Goal: Information Seeking & Learning: Learn about a topic

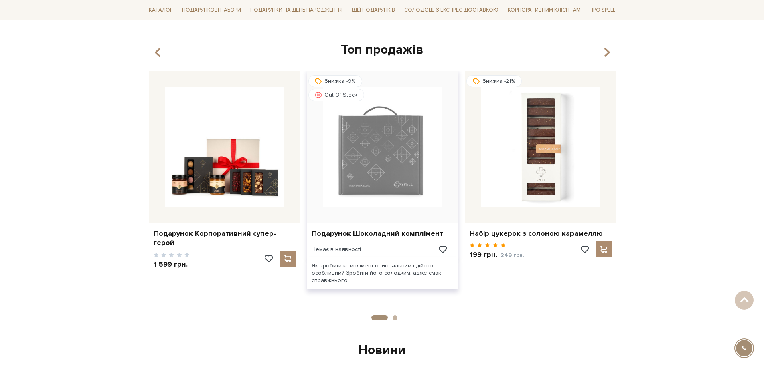
scroll to position [681, 0]
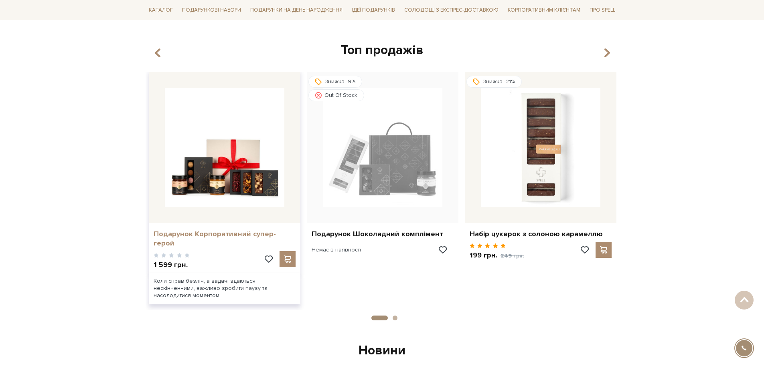
click at [239, 231] on link "Подарунок Корпоративний супер-герой" at bounding box center [225, 239] width 142 height 19
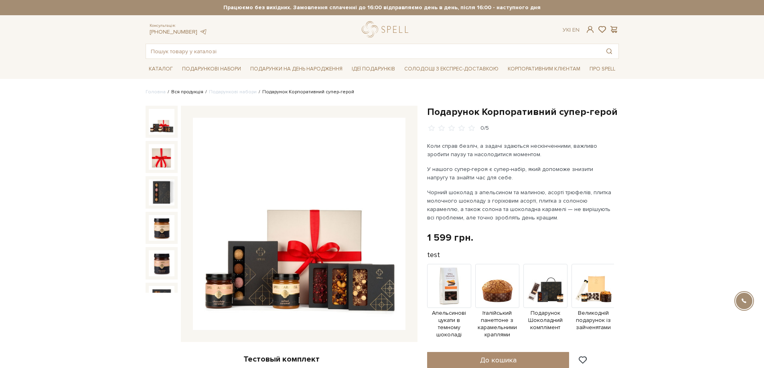
click at [186, 91] on link "Вся продукція" at bounding box center [187, 92] width 32 height 6
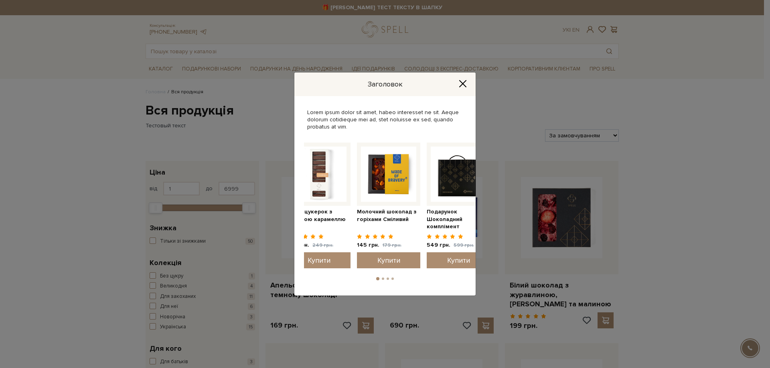
drag, startPoint x: 436, startPoint y: 205, endPoint x: 347, endPoint y: 199, distance: 89.6
click at [426, 199] on div at bounding box center [457, 174] width 63 height 63
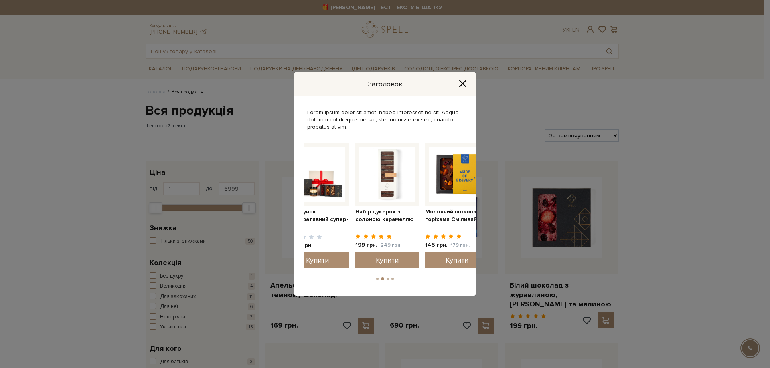
drag, startPoint x: 343, startPoint y: 200, endPoint x: 474, endPoint y: 214, distance: 131.8
click at [474, 214] on div "Молочний шоколад з горіхами Сміливий 145 грн. 179 грн. Купити" at bounding box center [456, 207] width 63 height 128
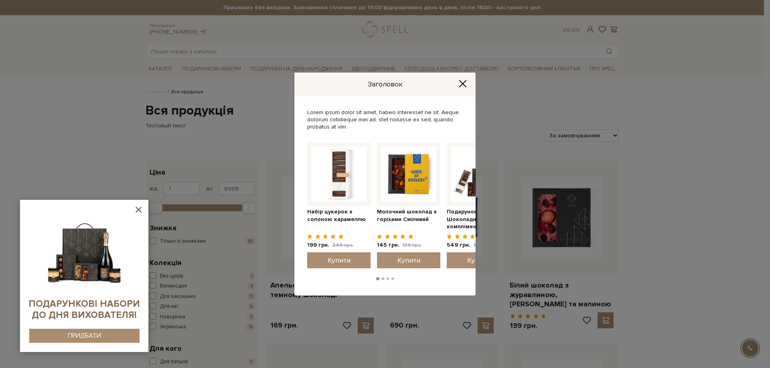
click at [139, 209] on icon at bounding box center [138, 210] width 6 height 6
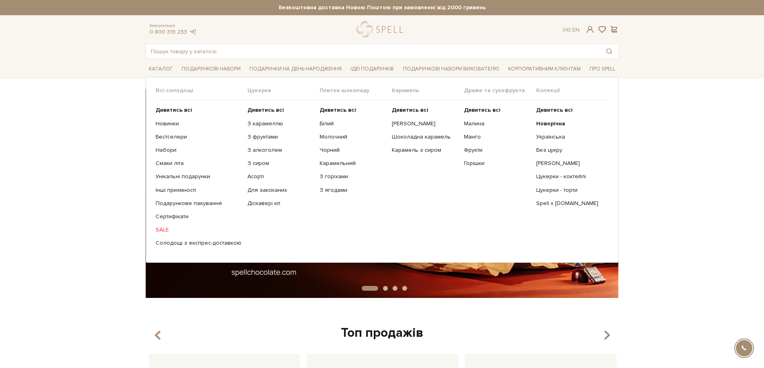
click at [258, 89] on span "Цукерки" at bounding box center [283, 90] width 72 height 7
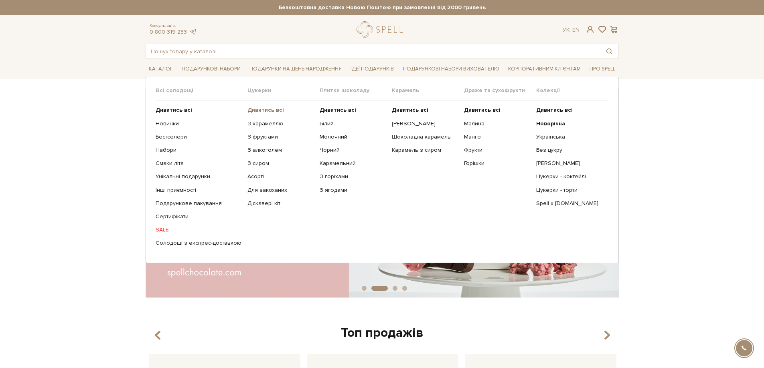
click at [253, 111] on b "Дивитись всі" at bounding box center [265, 110] width 36 height 7
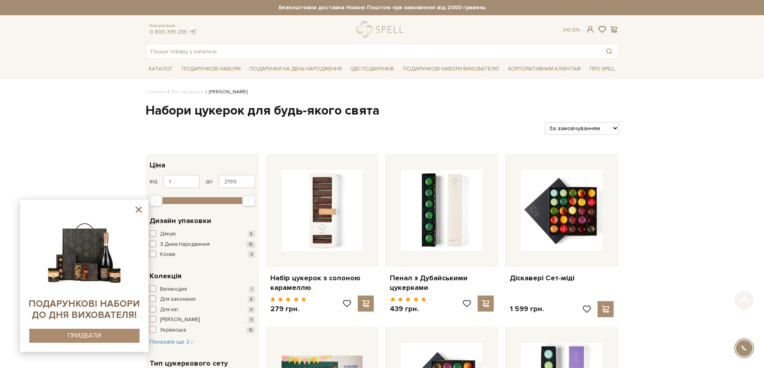
click at [142, 208] on icon at bounding box center [138, 210] width 10 height 10
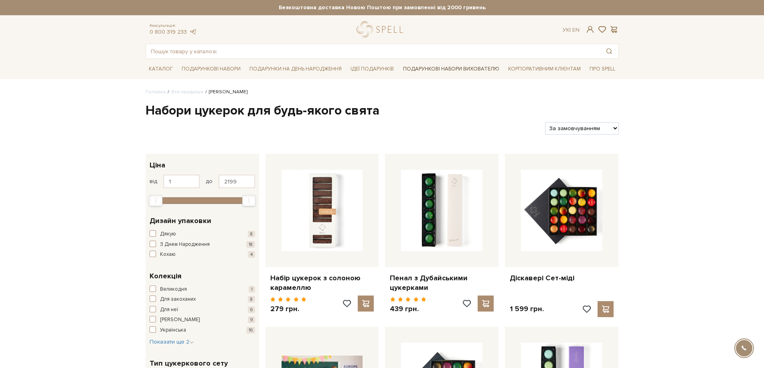
click at [483, 72] on link "Подарункові набори вихователю" at bounding box center [451, 69] width 103 height 14
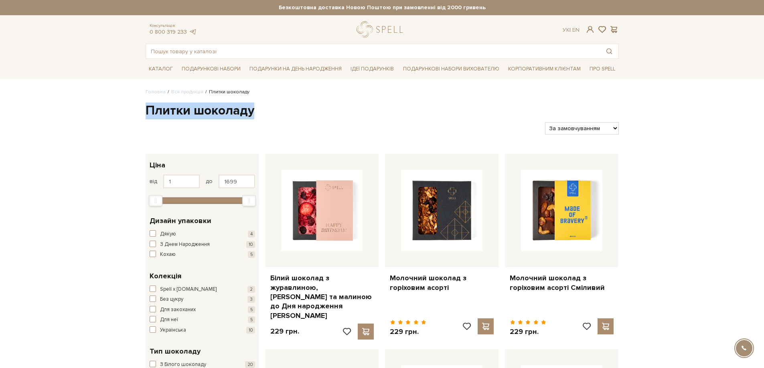
drag, startPoint x: 221, startPoint y: 110, endPoint x: 284, endPoint y: 112, distance: 63.4
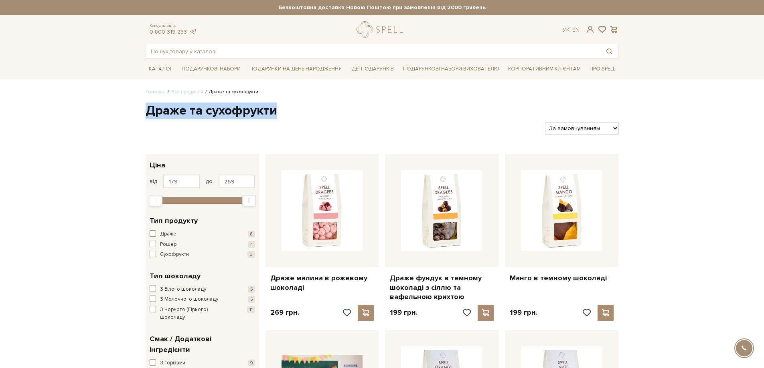
drag, startPoint x: 188, startPoint y: 109, endPoint x: 281, endPoint y: 110, distance: 93.4
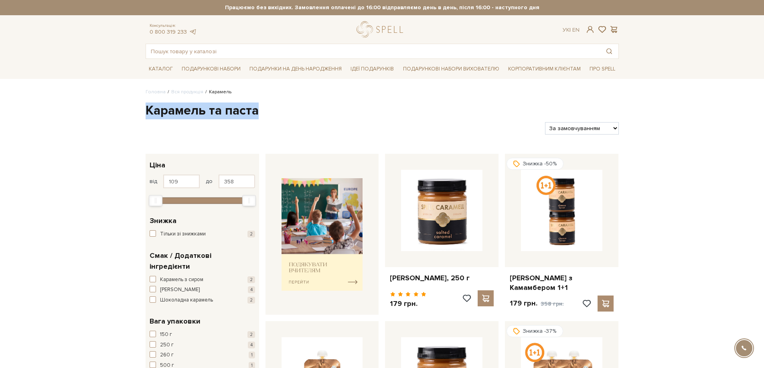
drag, startPoint x: 169, startPoint y: 112, endPoint x: 266, endPoint y: 112, distance: 97.4
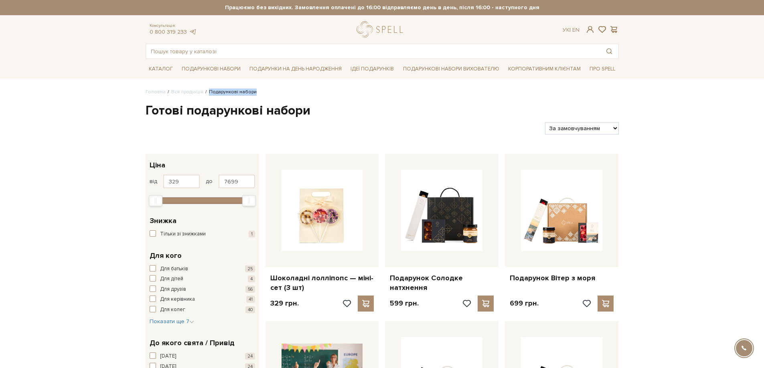
drag, startPoint x: 226, startPoint y: 91, endPoint x: 202, endPoint y: 91, distance: 24.0
click at [202, 91] on ul "Головна Вся продукція Подарункові набори" at bounding box center [381, 92] width 473 height 7
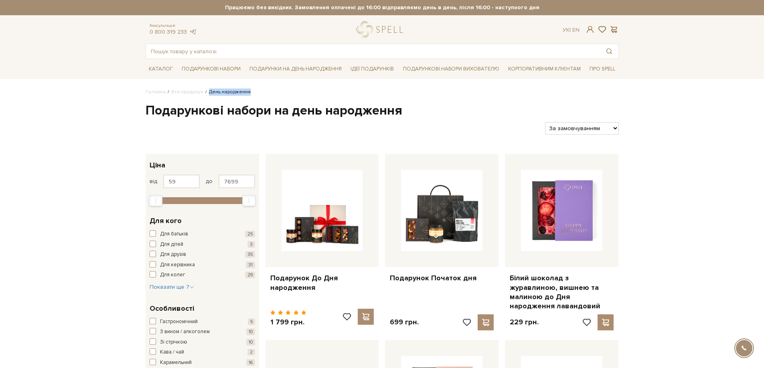
drag, startPoint x: 244, startPoint y: 92, endPoint x: 207, endPoint y: 94, distance: 36.5
click at [207, 94] on ul "Головна Вся продукція День народження" at bounding box center [381, 92] width 473 height 7
